Goal: Book appointment/travel/reservation

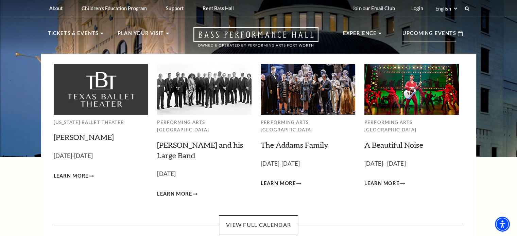
click at [448, 39] on p "Upcoming Events" at bounding box center [430, 35] width 54 height 12
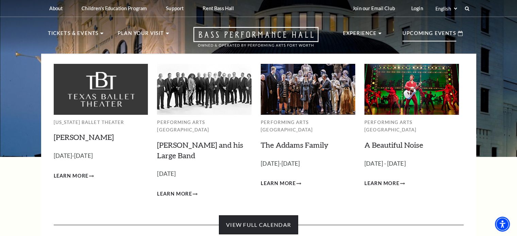
click at [249, 216] on link "View Full Calendar" at bounding box center [258, 225] width 79 height 19
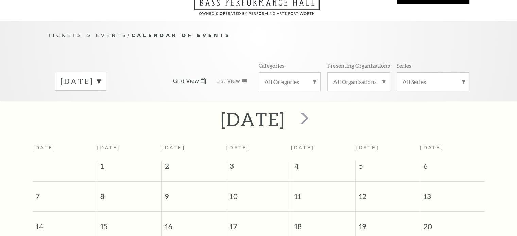
scroll to position [60, 0]
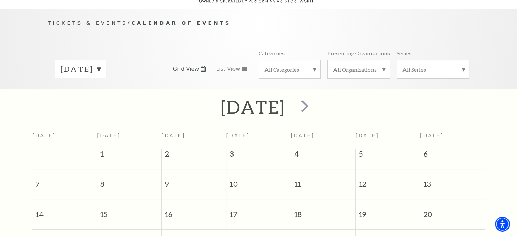
click at [318, 63] on div "All Categories" at bounding box center [290, 69] width 62 height 19
click at [272, 86] on label "Ballet" at bounding box center [289, 91] width 50 height 11
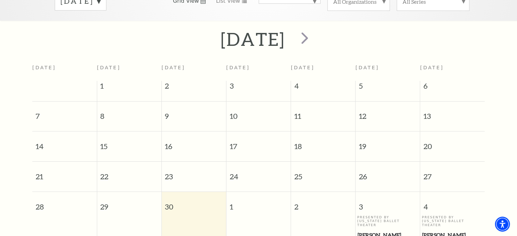
scroll to position [94, 0]
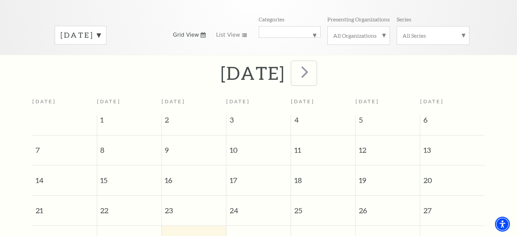
click at [314, 67] on span "next" at bounding box center [304, 71] width 19 height 19
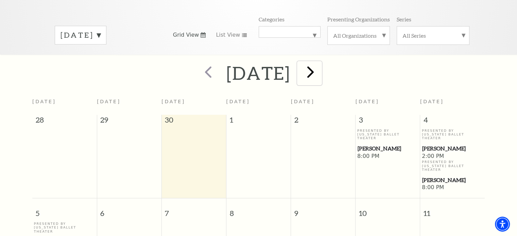
click at [320, 64] on span "next" at bounding box center [310, 71] width 19 height 19
